Goal: Task Accomplishment & Management: Use online tool/utility

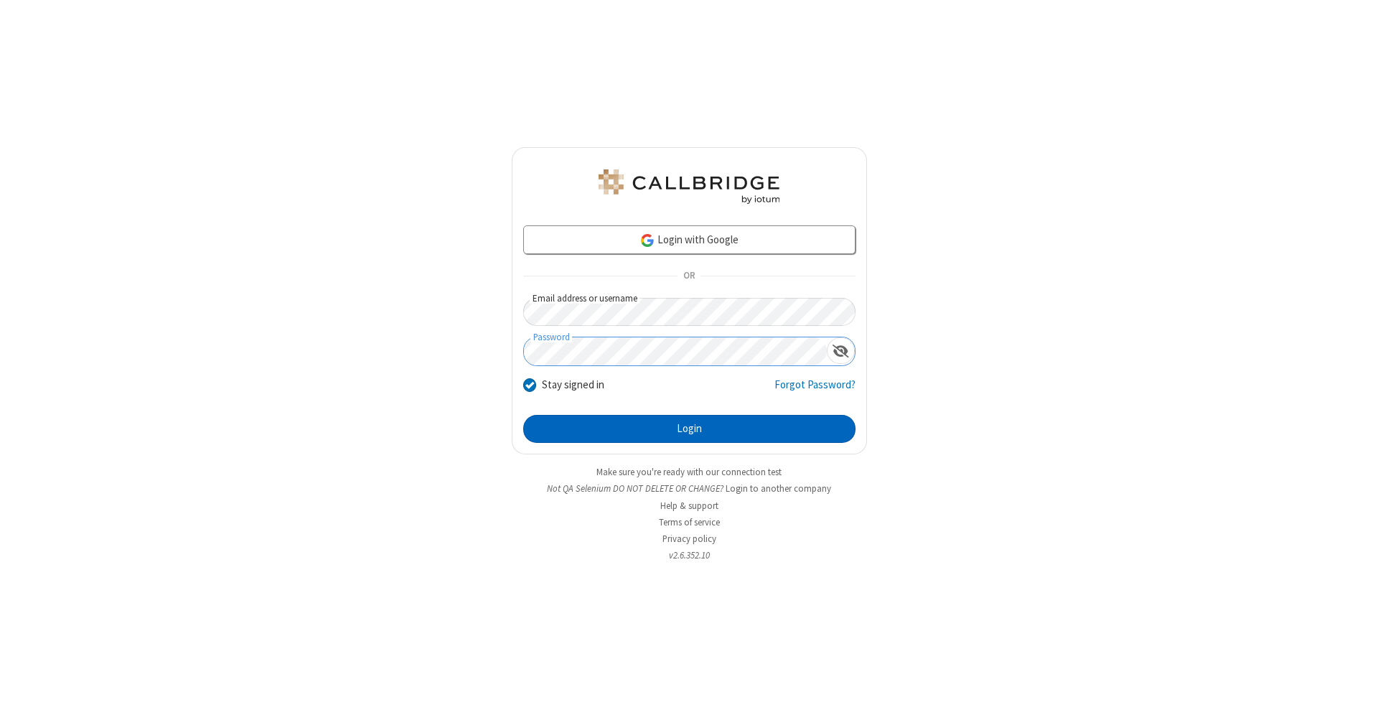
click at [689, 429] on button "Login" at bounding box center [689, 429] width 332 height 29
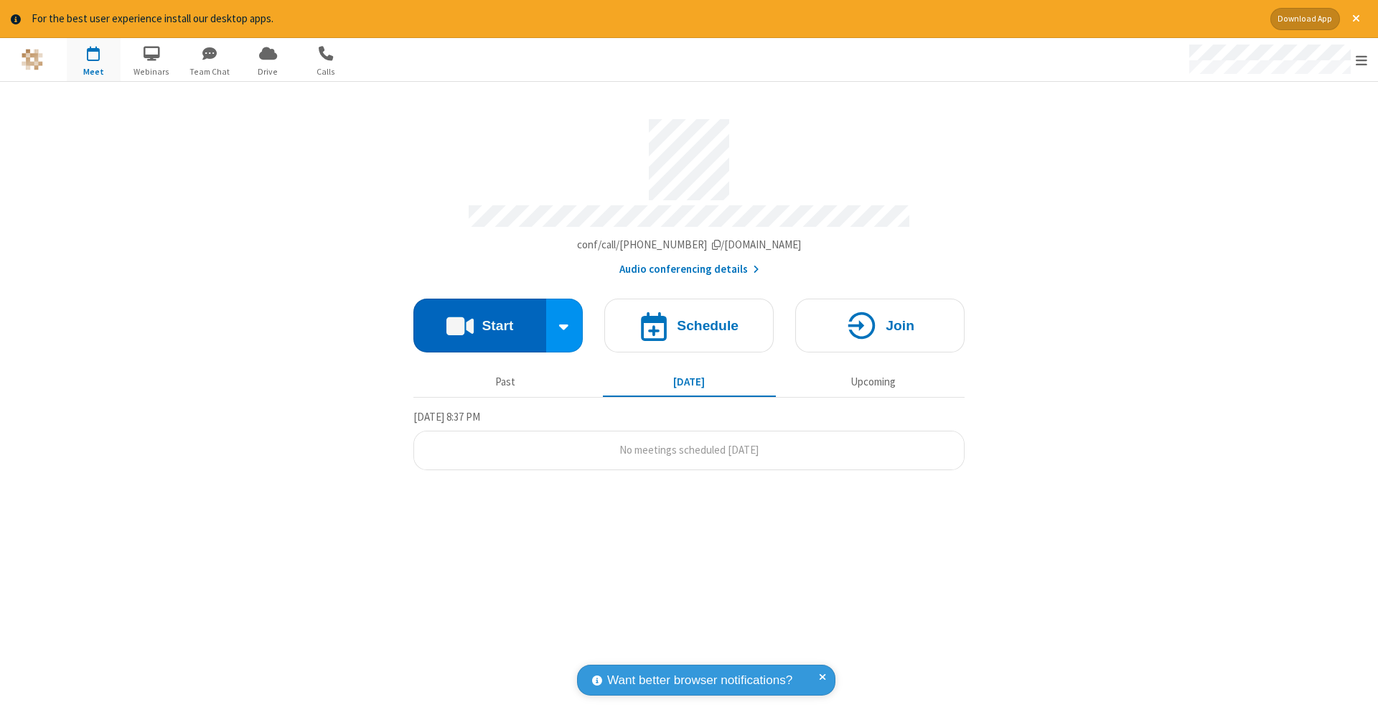
click at [479, 318] on button "Start" at bounding box center [479, 326] width 133 height 54
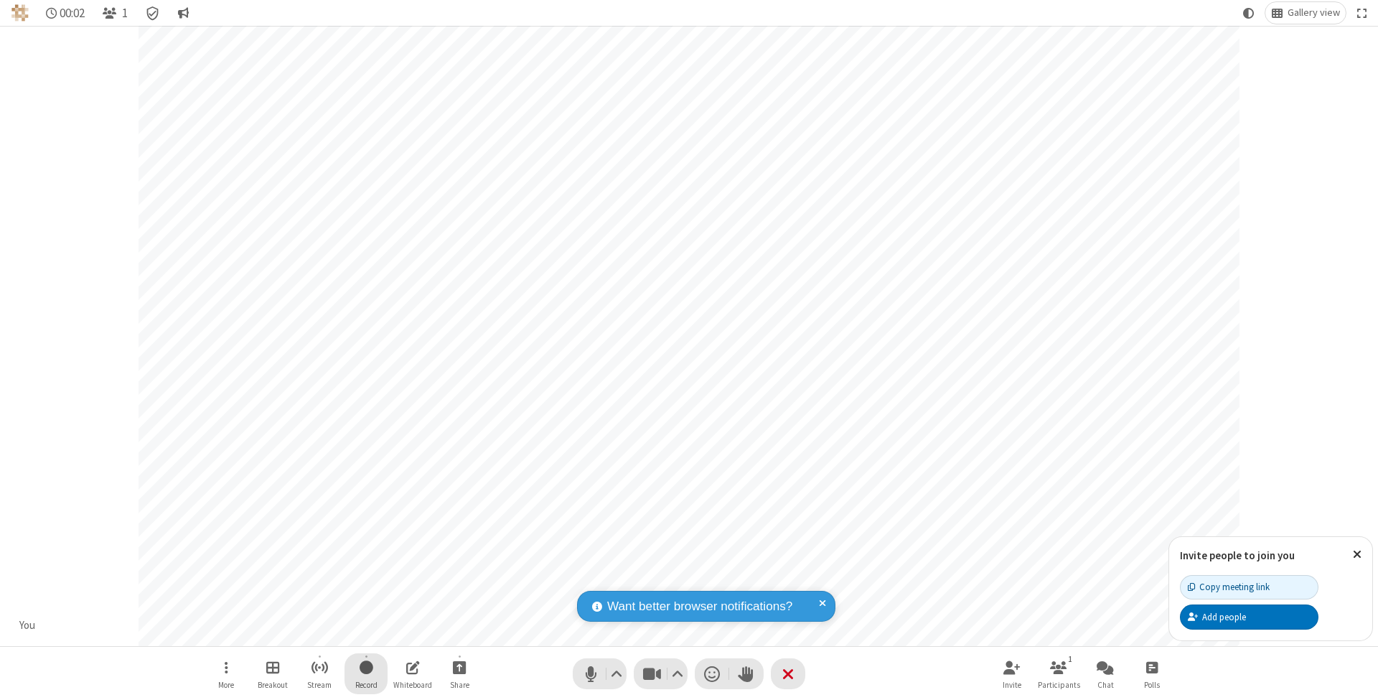
click at [366, 673] on span "Start recording" at bounding box center [367, 667] width 14 height 18
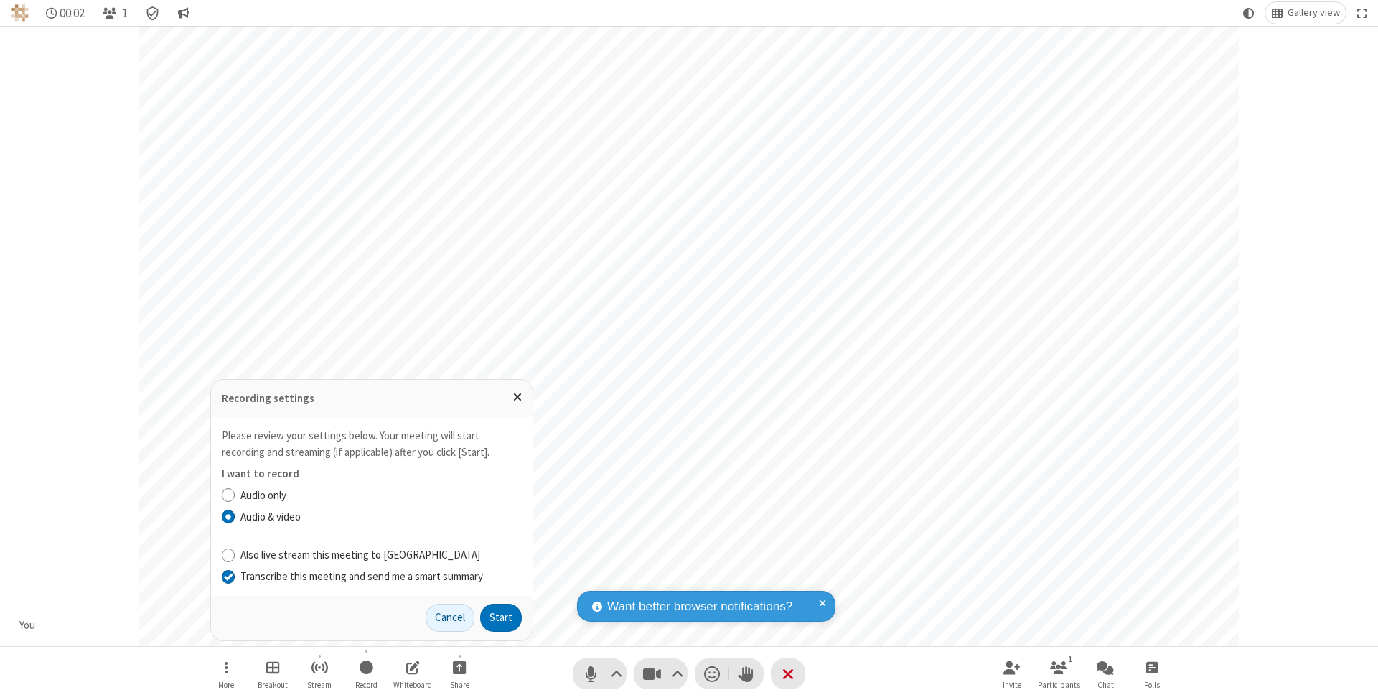
click at [228, 576] on input "Transcribe this meeting and send me a smart summary" at bounding box center [229, 575] width 14 height 15
click at [501, 617] on button "Start" at bounding box center [501, 618] width 42 height 29
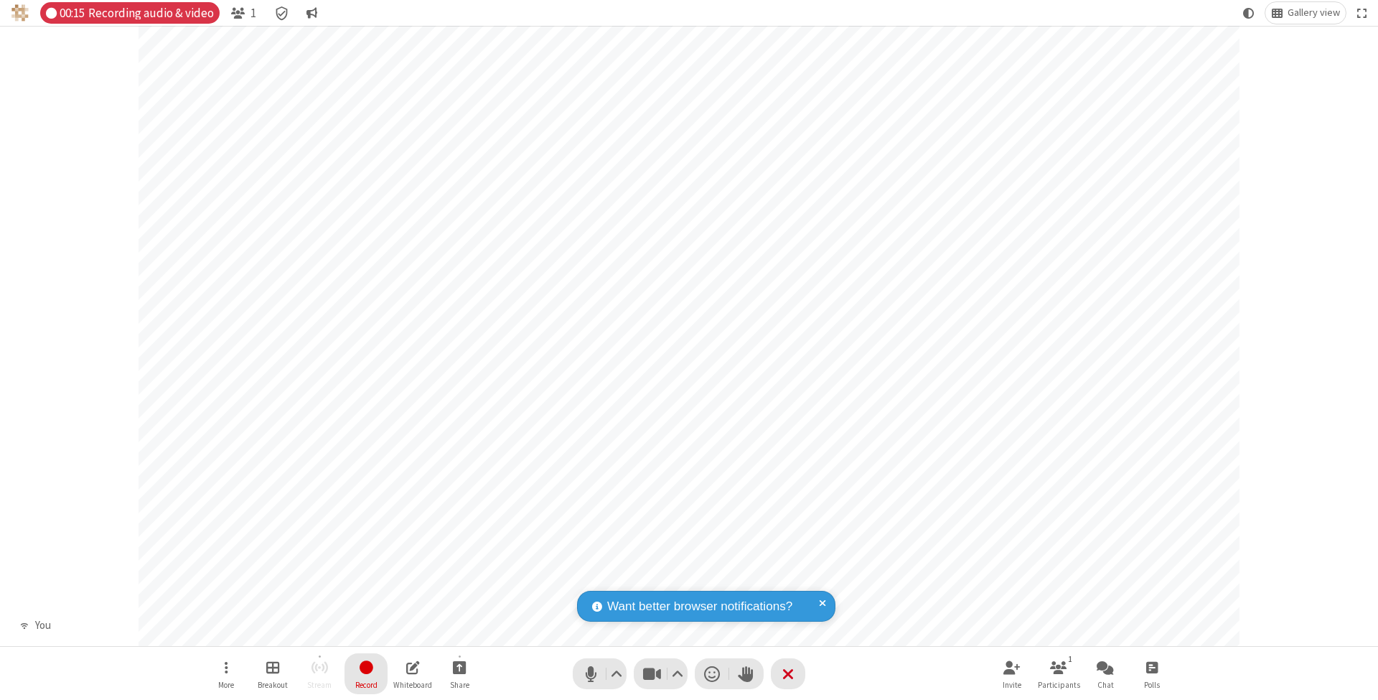
click at [366, 673] on span "Stop recording" at bounding box center [366, 667] width 17 height 18
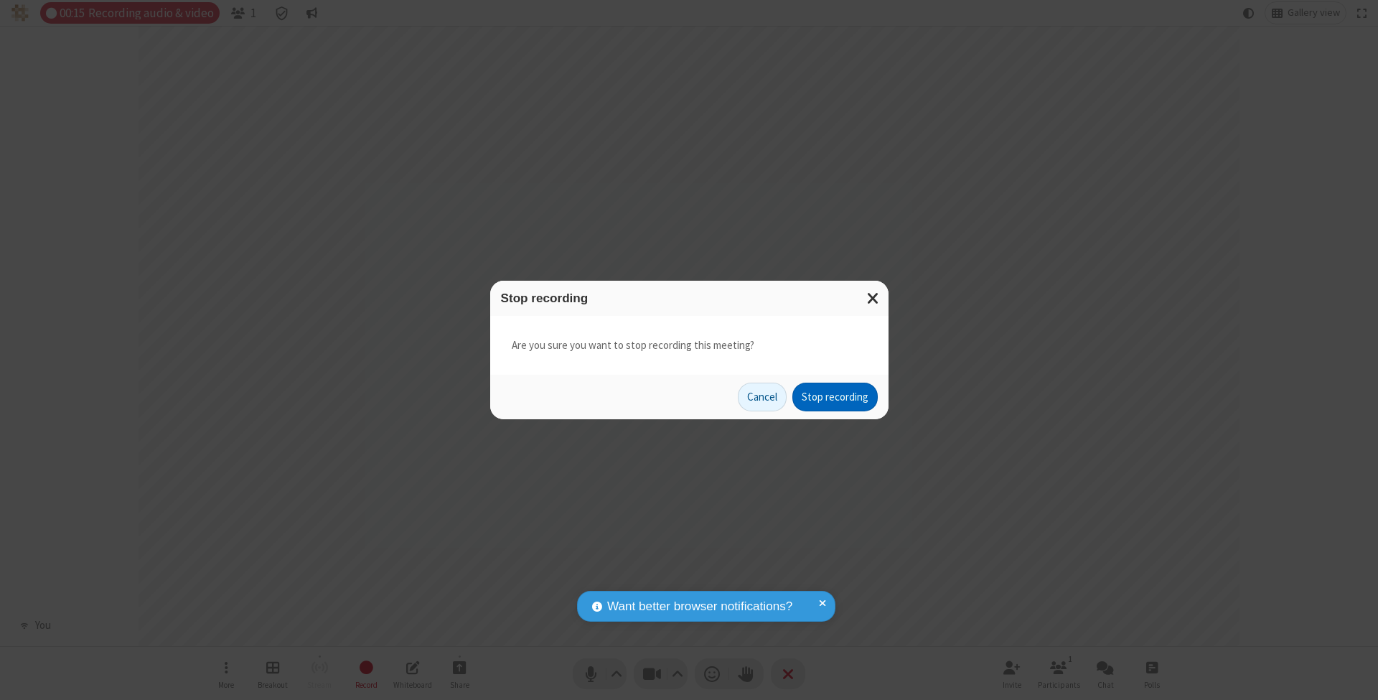
click at [835, 396] on button "Stop recording" at bounding box center [834, 397] width 85 height 29
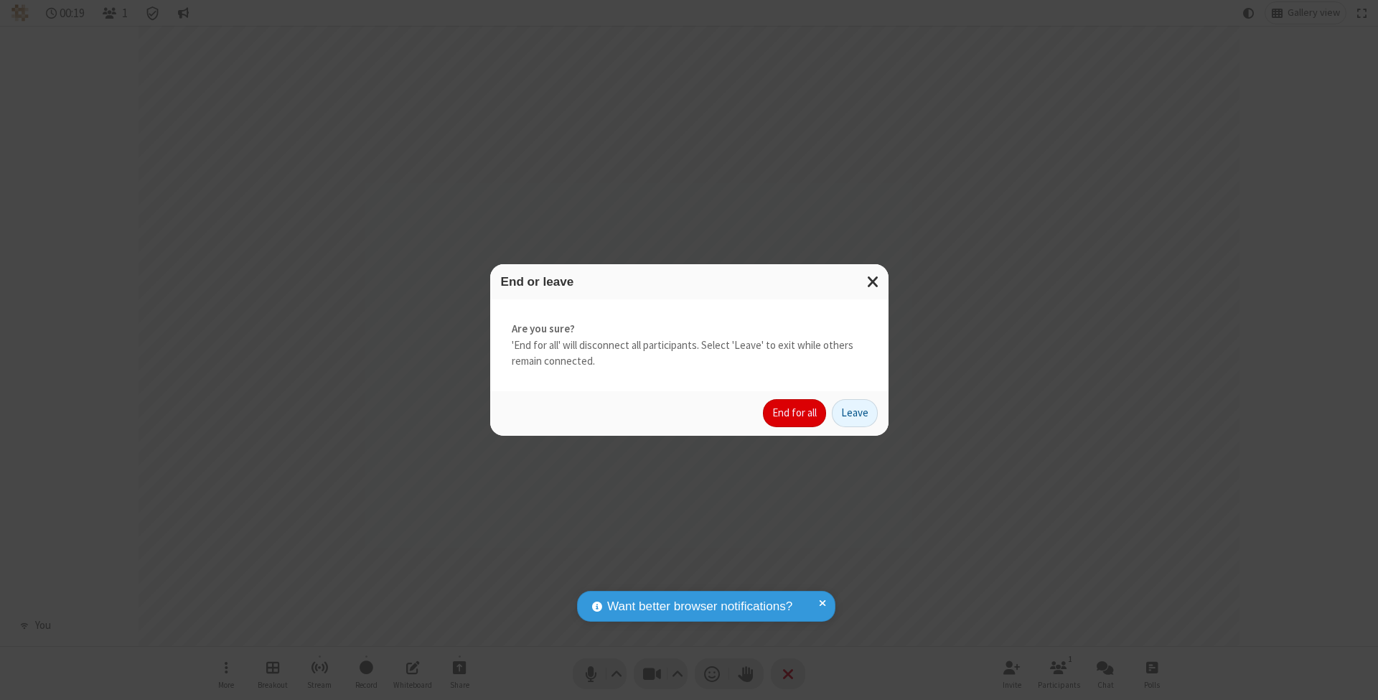
click at [795, 412] on button "End for all" at bounding box center [794, 413] width 63 height 29
